Goal: Task Accomplishment & Management: Use online tool/utility

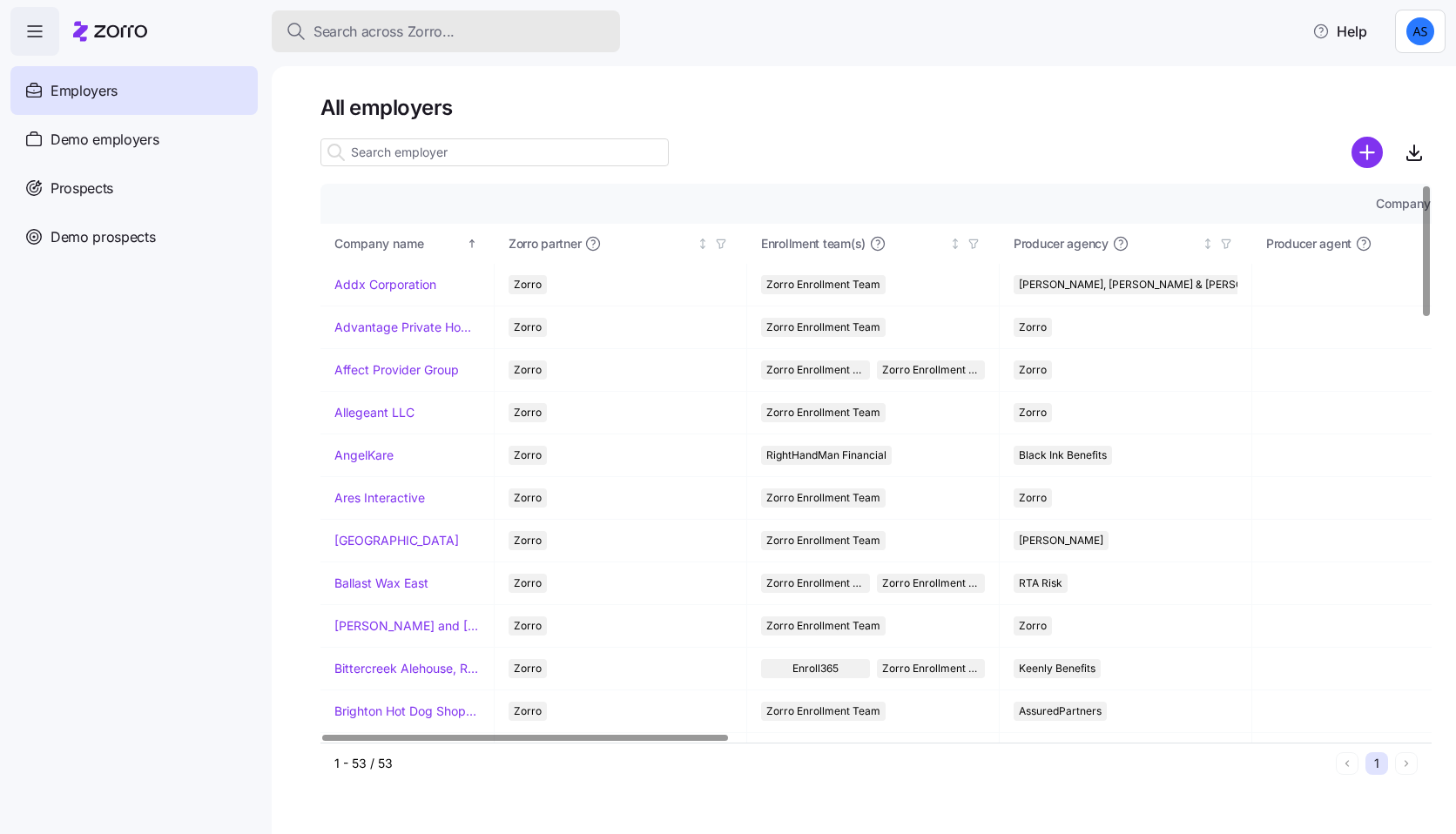
click at [458, 34] on div "Search across Zorro..." at bounding box center [446, 31] width 321 height 22
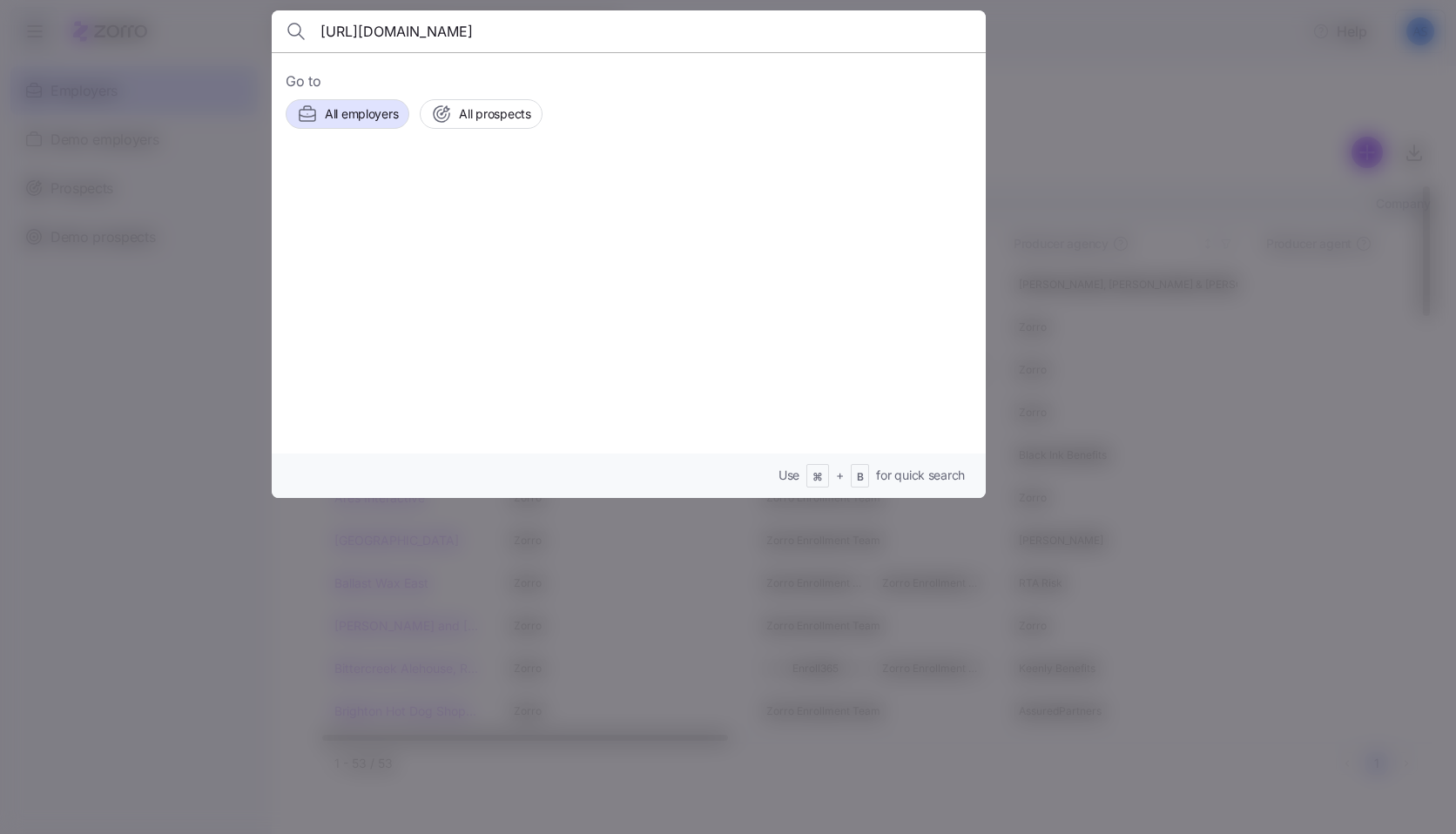
scroll to position [0, 149]
type input "https://ops.myzorro.co/companies/a92dec2a-a8d4-4ac7-bf9a-234d324b23b3/v2/quotes"
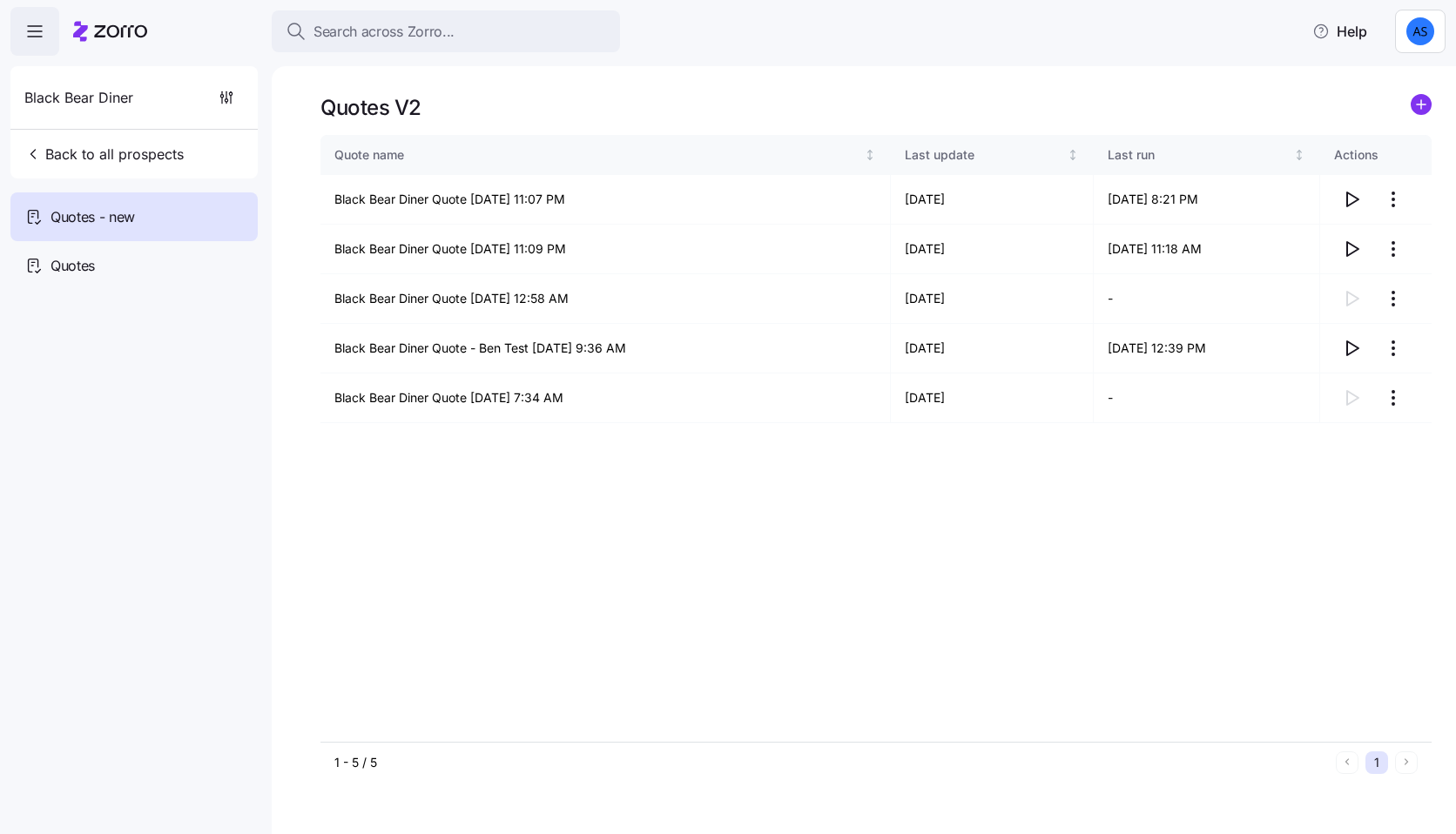
click at [1418, 92] on div "Quotes V2 Quote name Last update Last run Actions Black Bear Diner Quote [DATE]…" at bounding box center [863, 450] width 1184 height 768
click at [1419, 98] on circle "add icon" at bounding box center [1421, 105] width 20 height 20
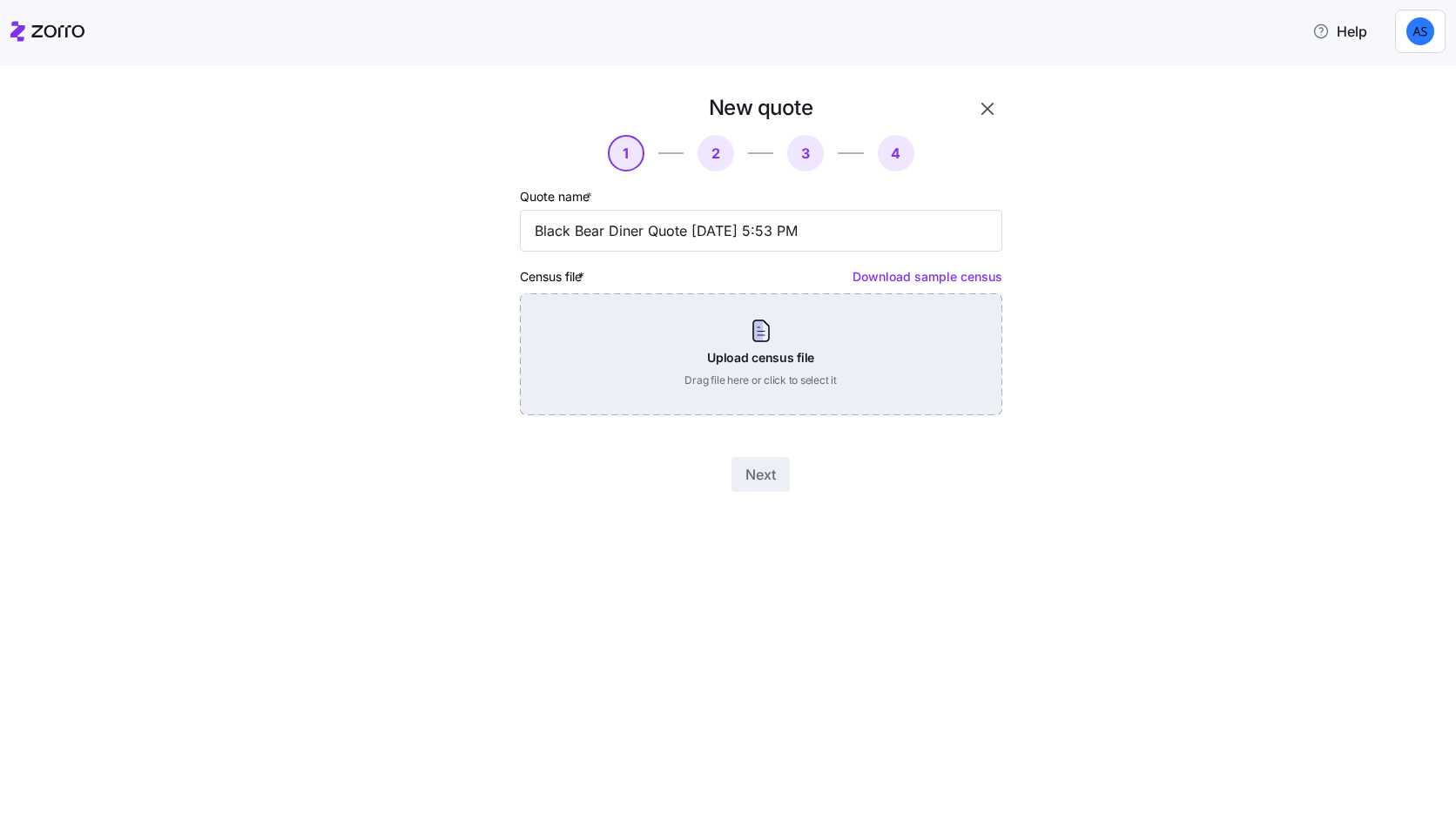
click at [843, 349] on div "Upload census file Drag file here or click to select it" at bounding box center [761, 354] width 482 height 122
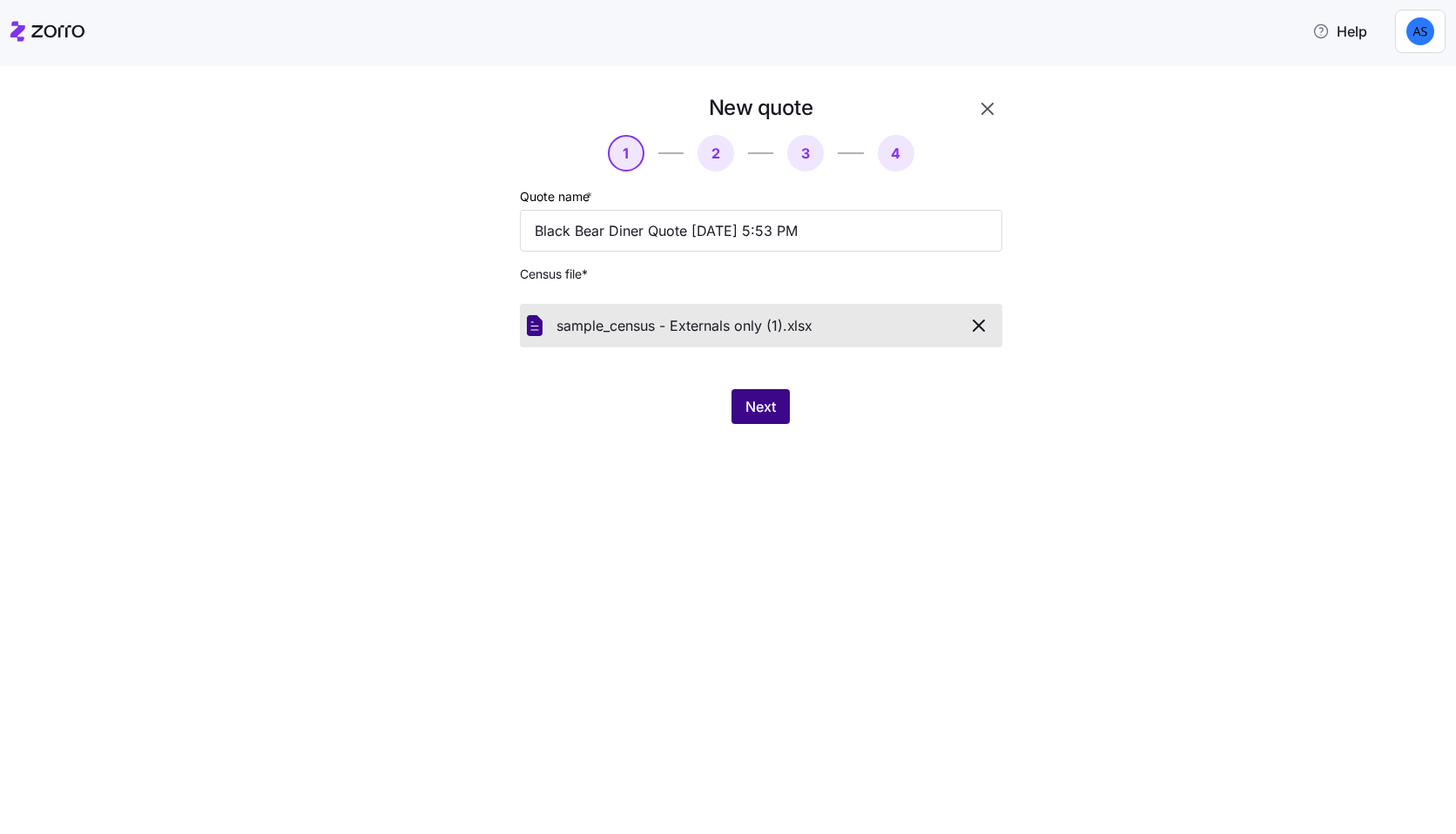
click at [767, 407] on span "Next" at bounding box center [760, 406] width 30 height 21
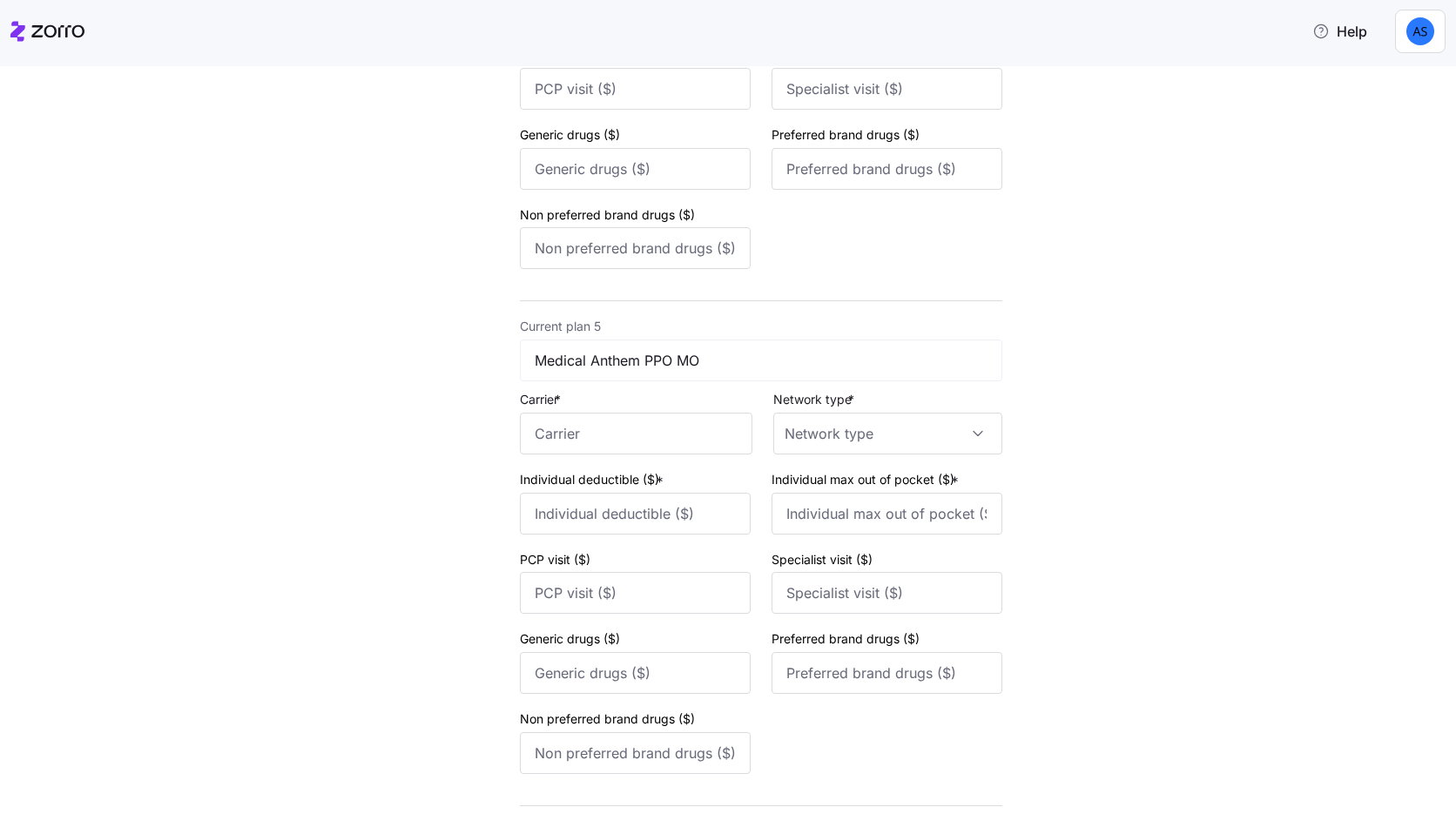
scroll to position [2099, 0]
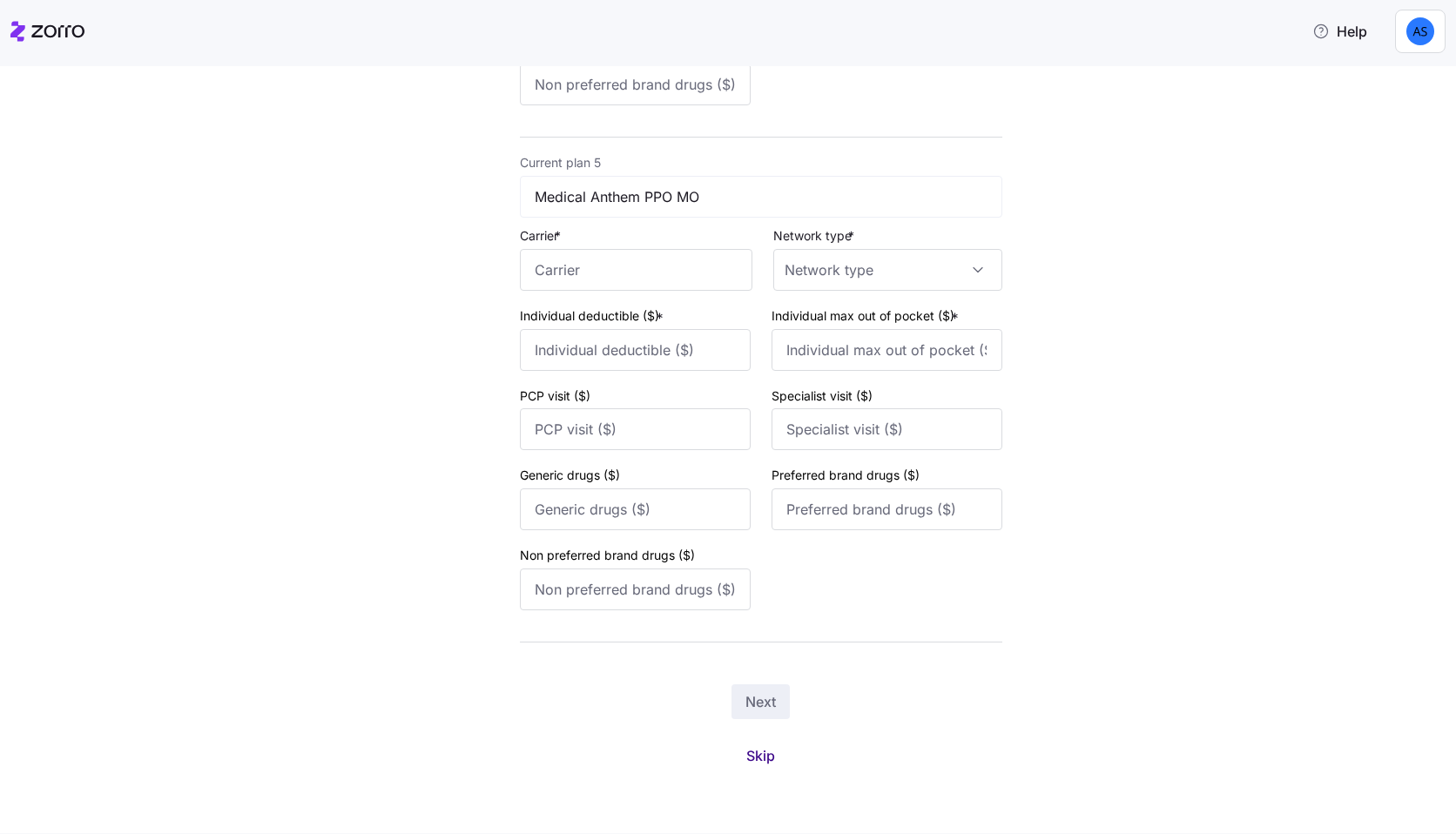
click at [768, 767] on button "Skip" at bounding box center [761, 756] width 57 height 31
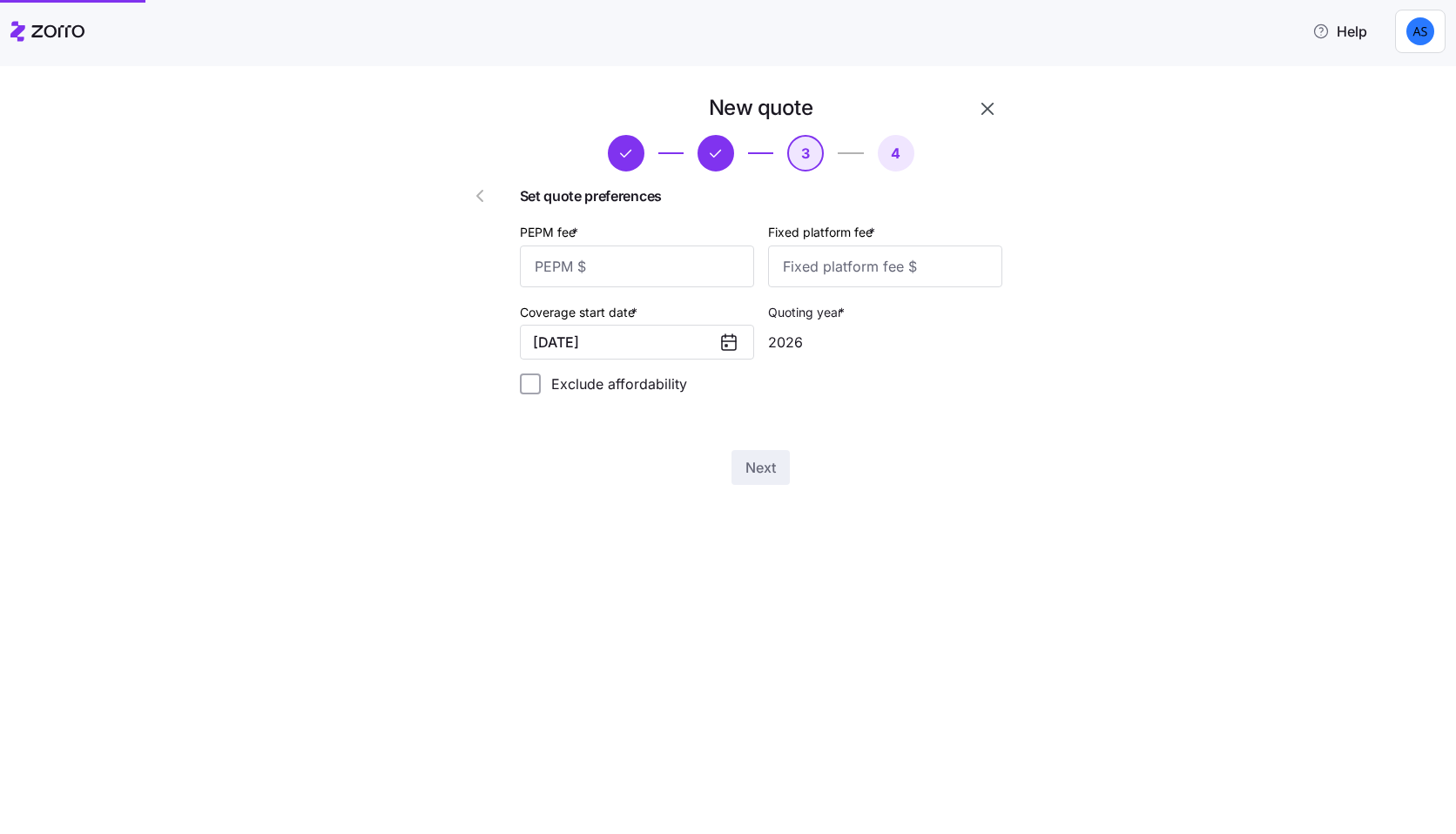
scroll to position [0, 0]
click at [685, 278] on input "PEPM fee *" at bounding box center [638, 266] width 235 height 42
type input "50"
type input "200"
click at [767, 461] on span "Next" at bounding box center [760, 466] width 30 height 21
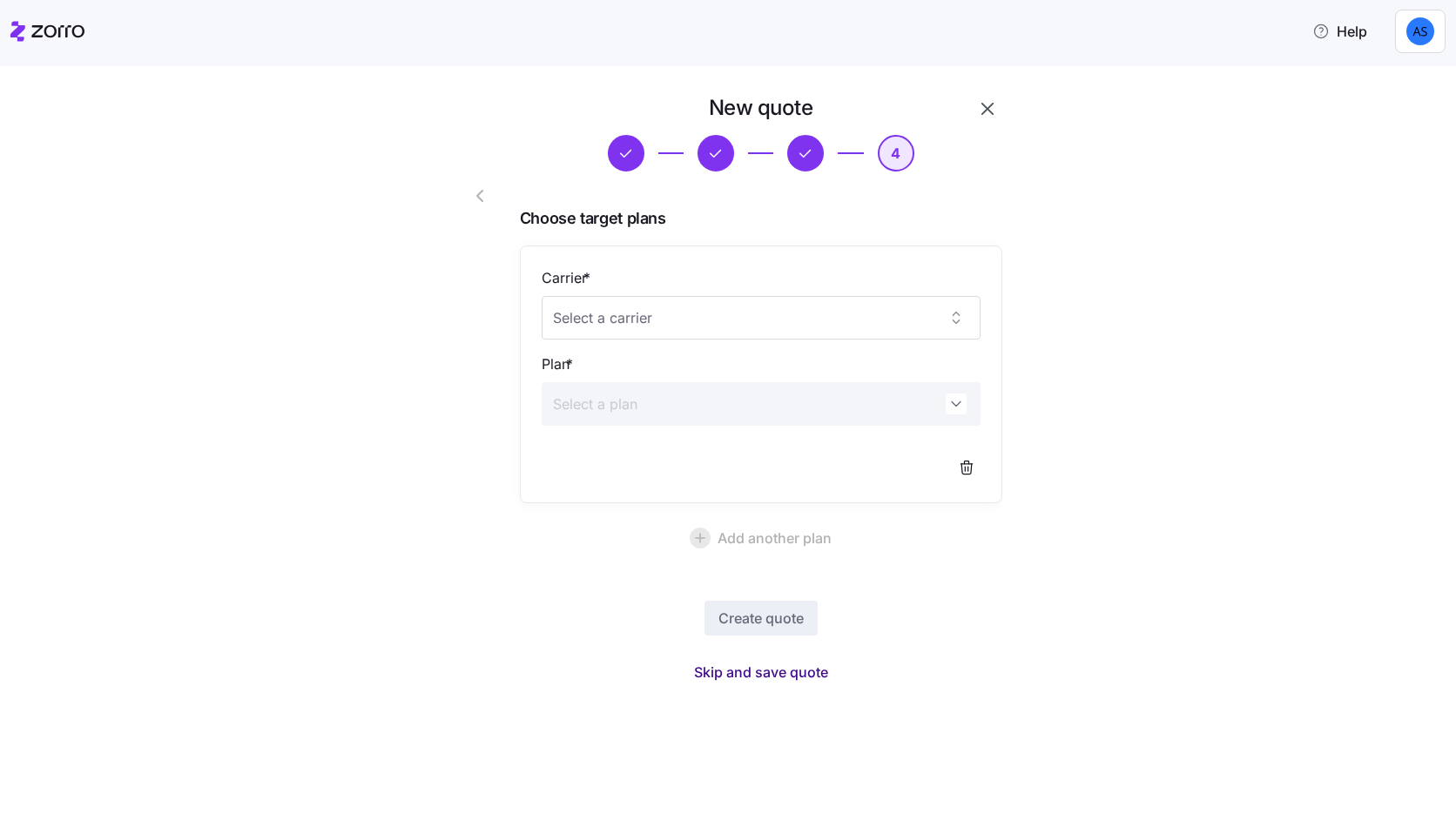
click at [813, 678] on span "Skip and save quote" at bounding box center [761, 672] width 134 height 21
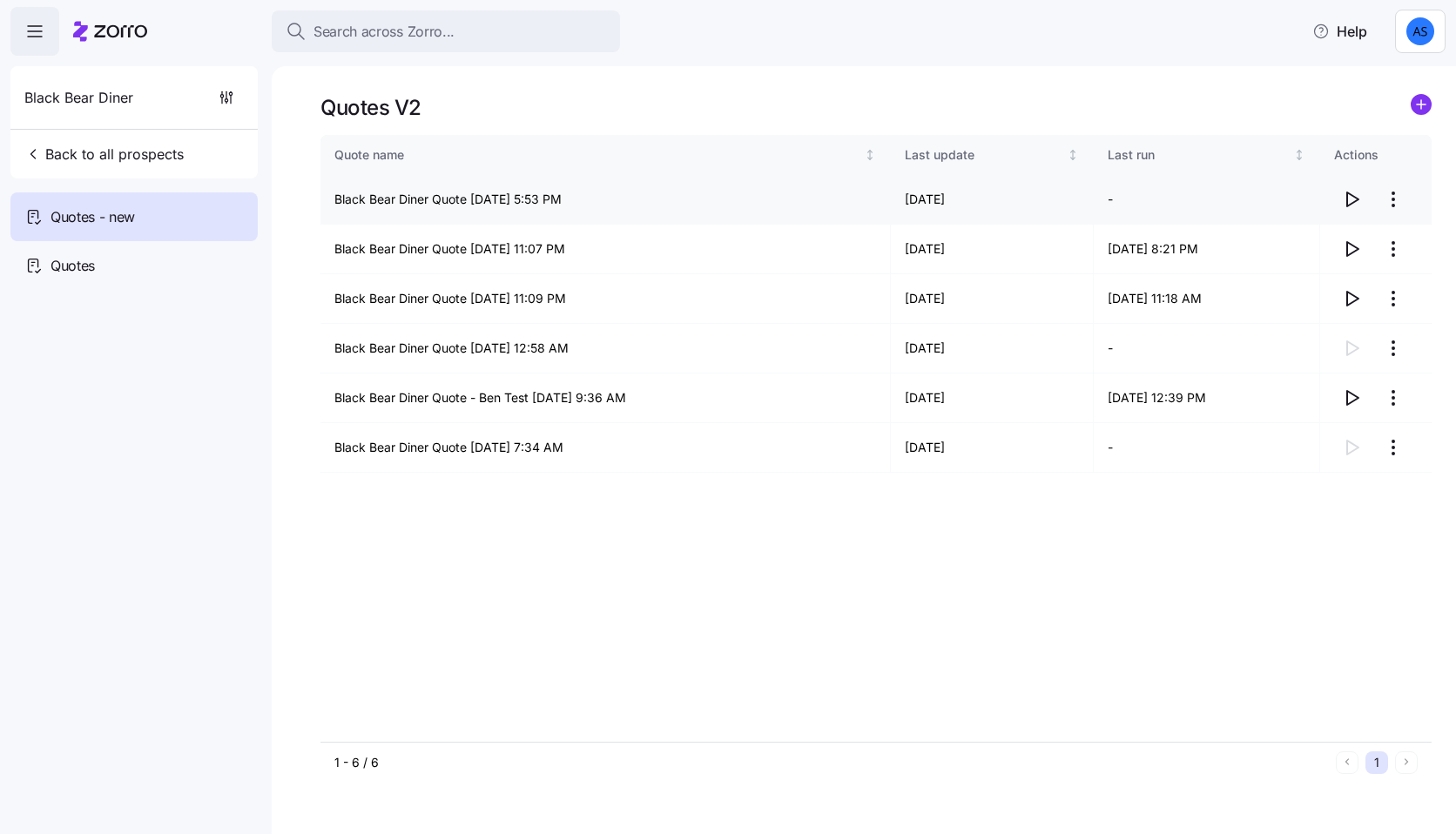
click at [1347, 196] on icon "button" at bounding box center [1353, 199] width 12 height 14
click at [1396, 198] on html "Search across Zorro... Help Black Bear Diner Back to all prospects Quotes - new…" at bounding box center [728, 412] width 1456 height 823
click at [1298, 275] on div "Delete quote" at bounding box center [1287, 270] width 73 height 20
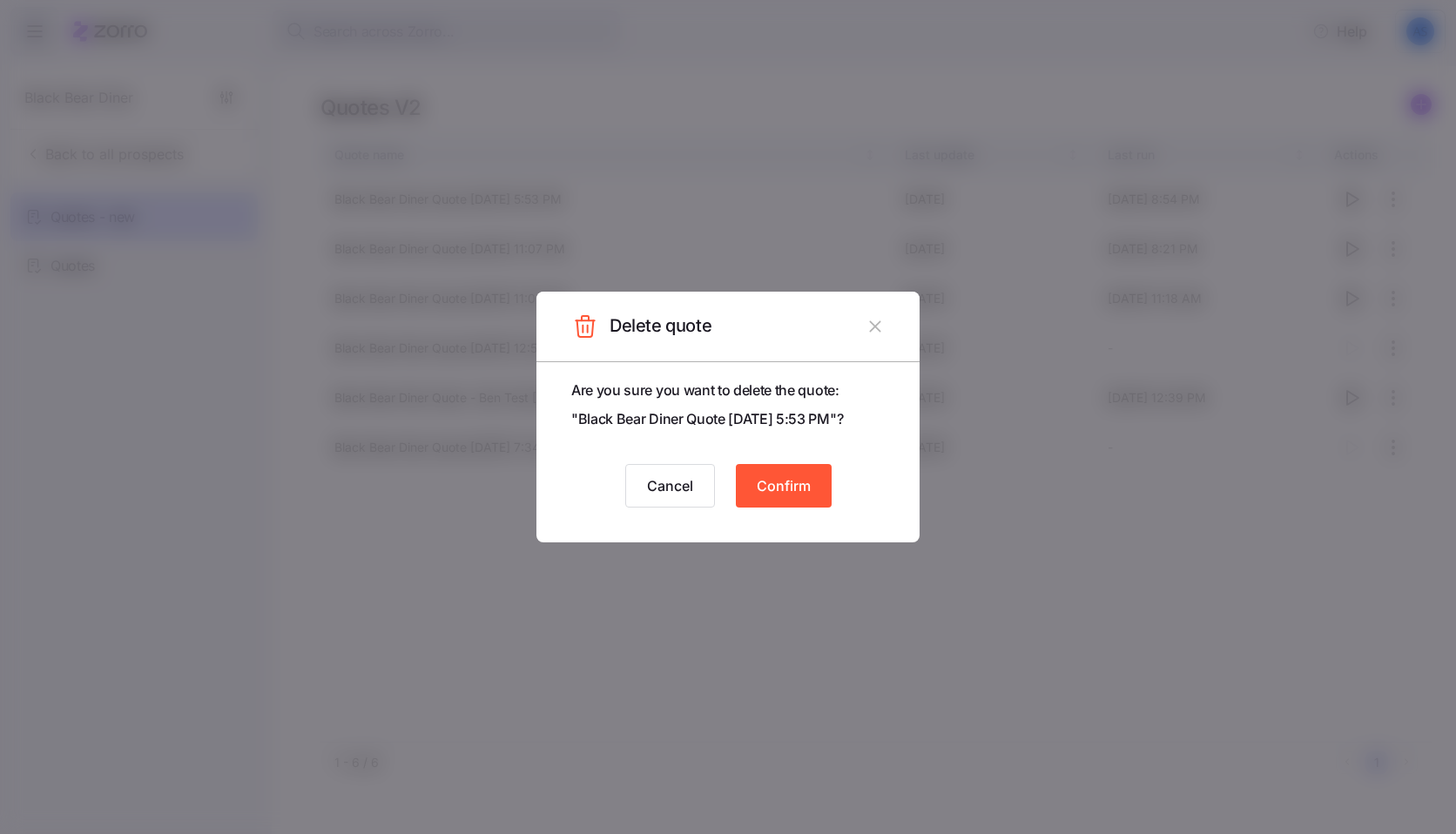
click at [777, 494] on span "Confirm" at bounding box center [783, 485] width 54 height 21
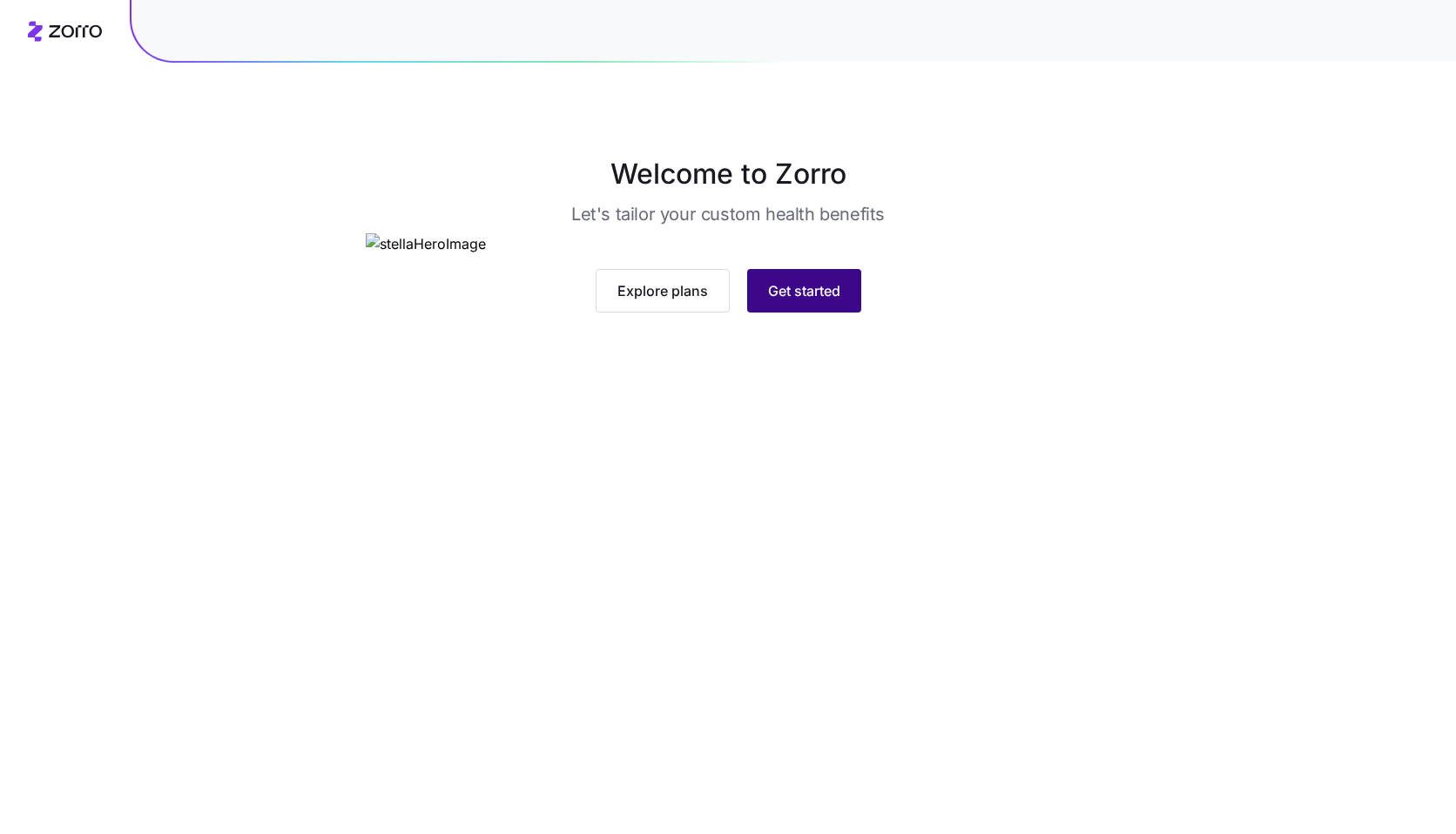
click at [797, 301] on span "Get started" at bounding box center [804, 290] width 72 height 21
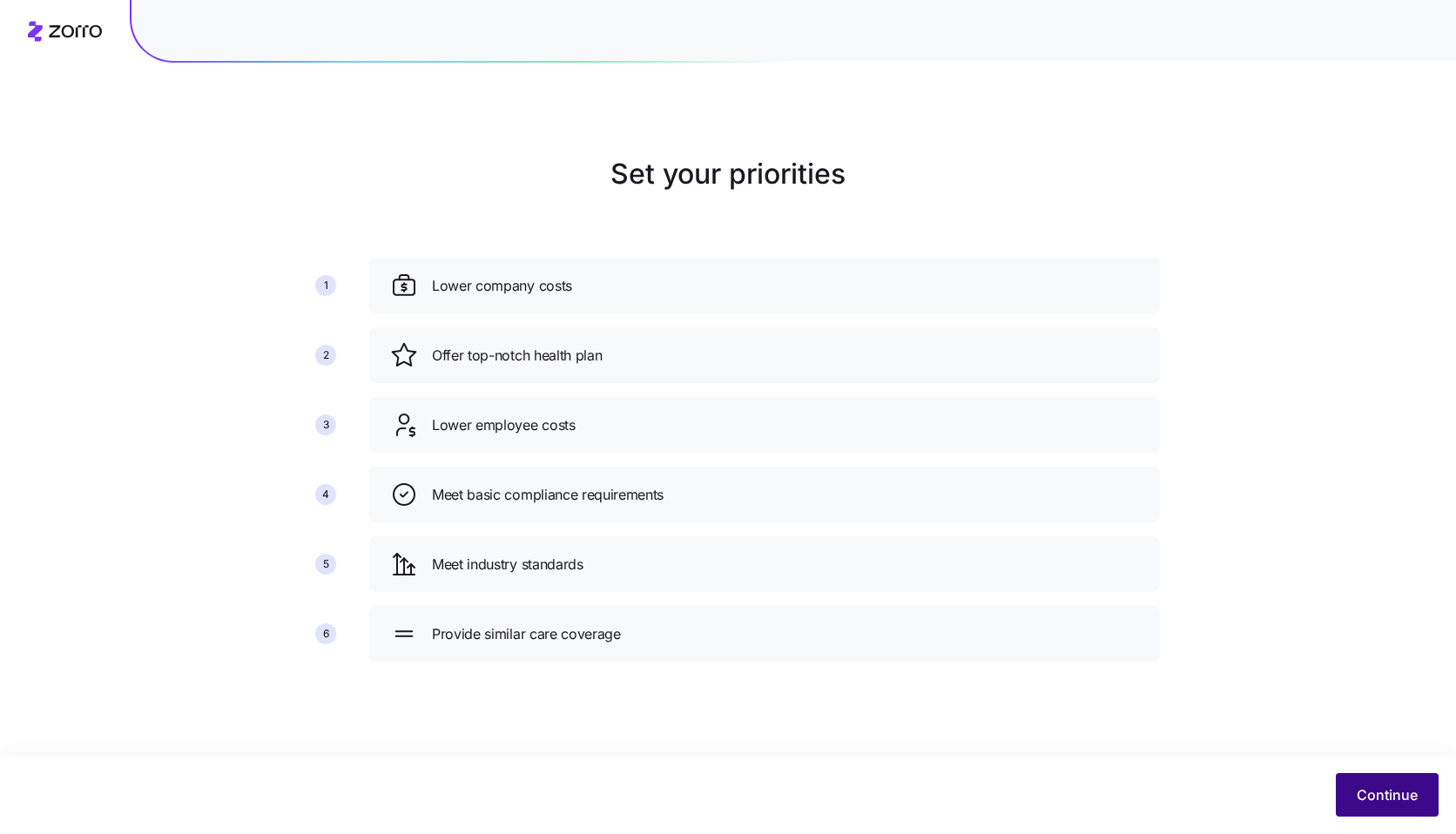
click at [1422, 808] on button "Continue" at bounding box center [1387, 795] width 103 height 44
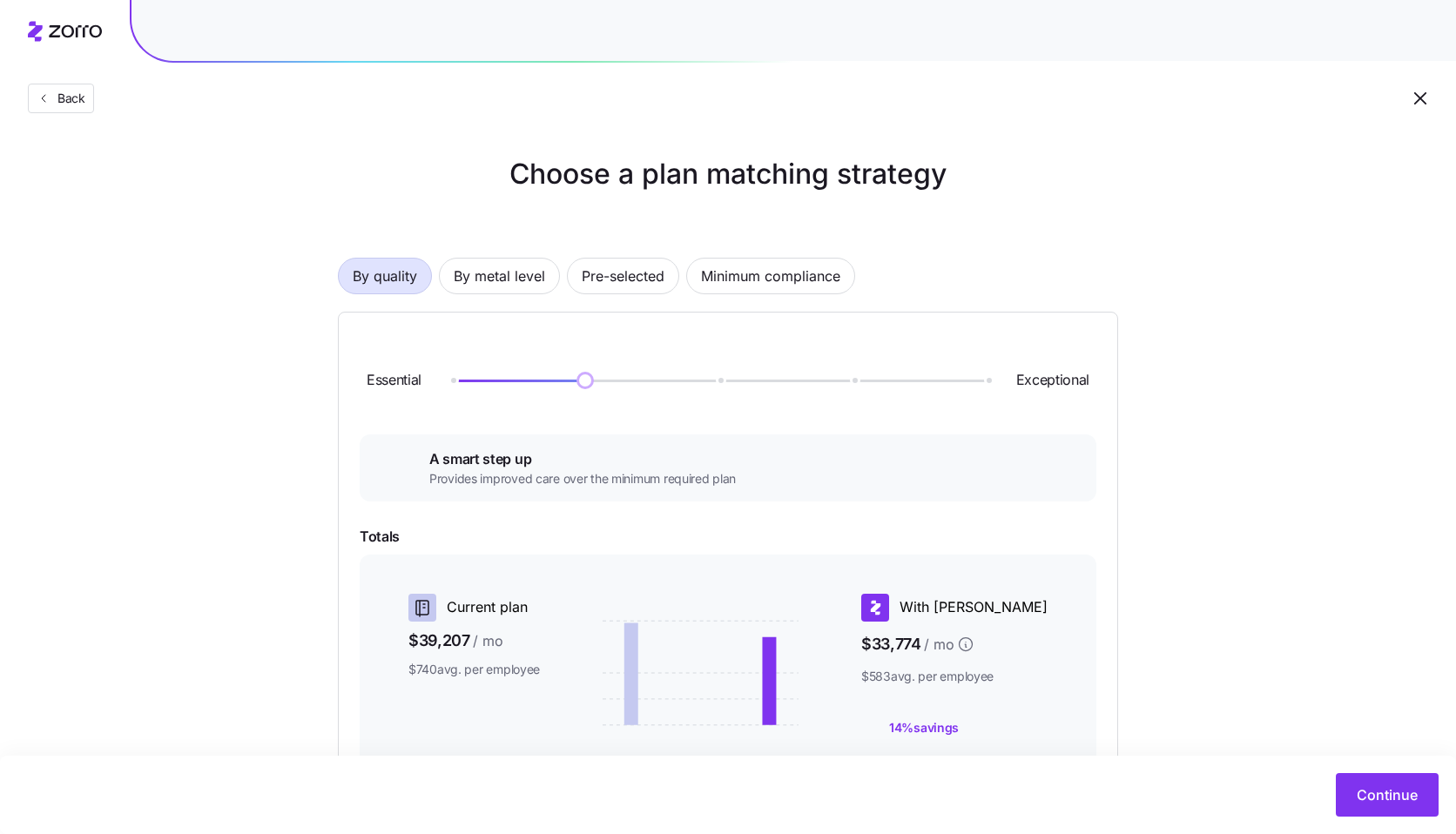
scroll to position [250, 0]
